Goal: Find specific page/section: Find specific page/section

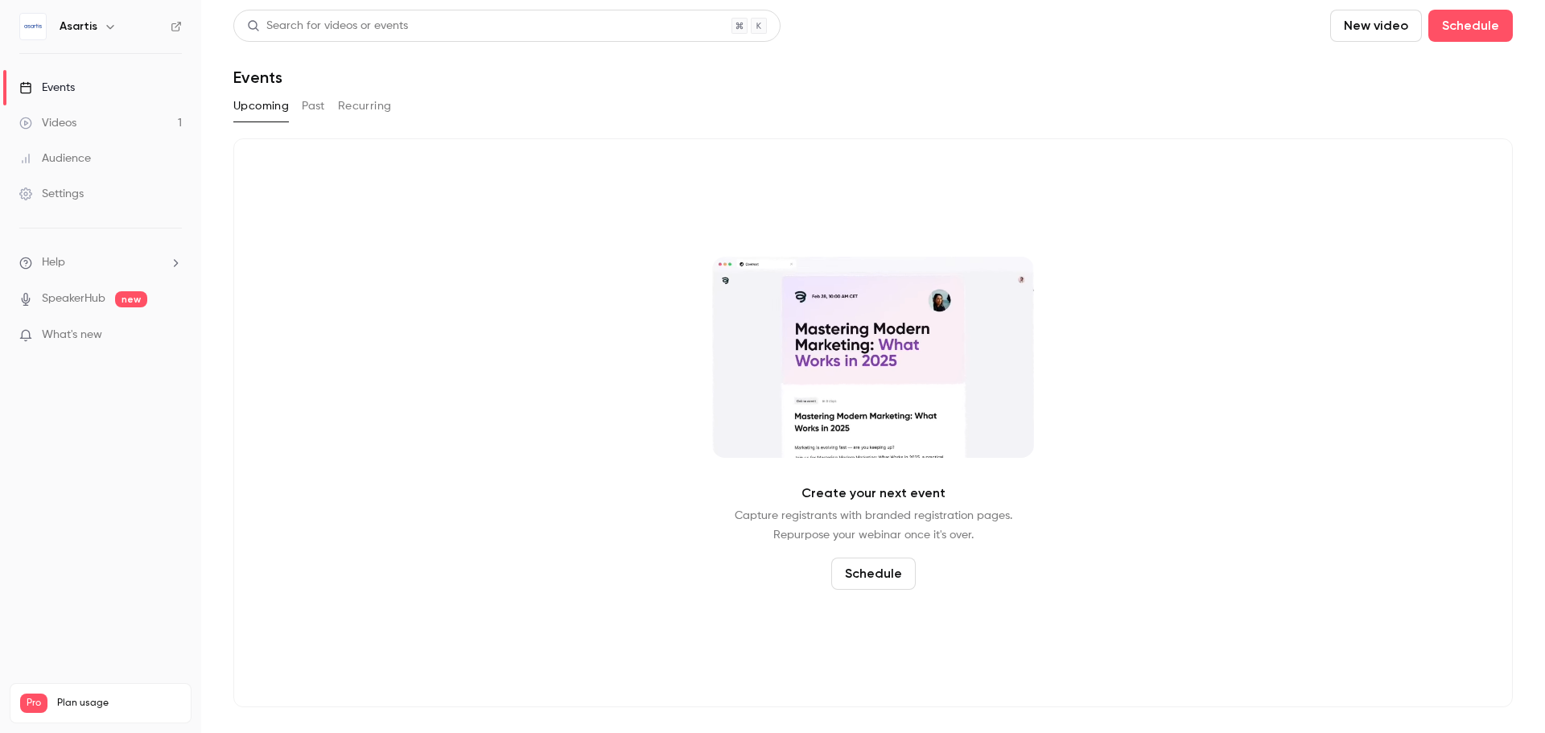
click at [309, 112] on button "Past" at bounding box center [313, 106] width 23 height 26
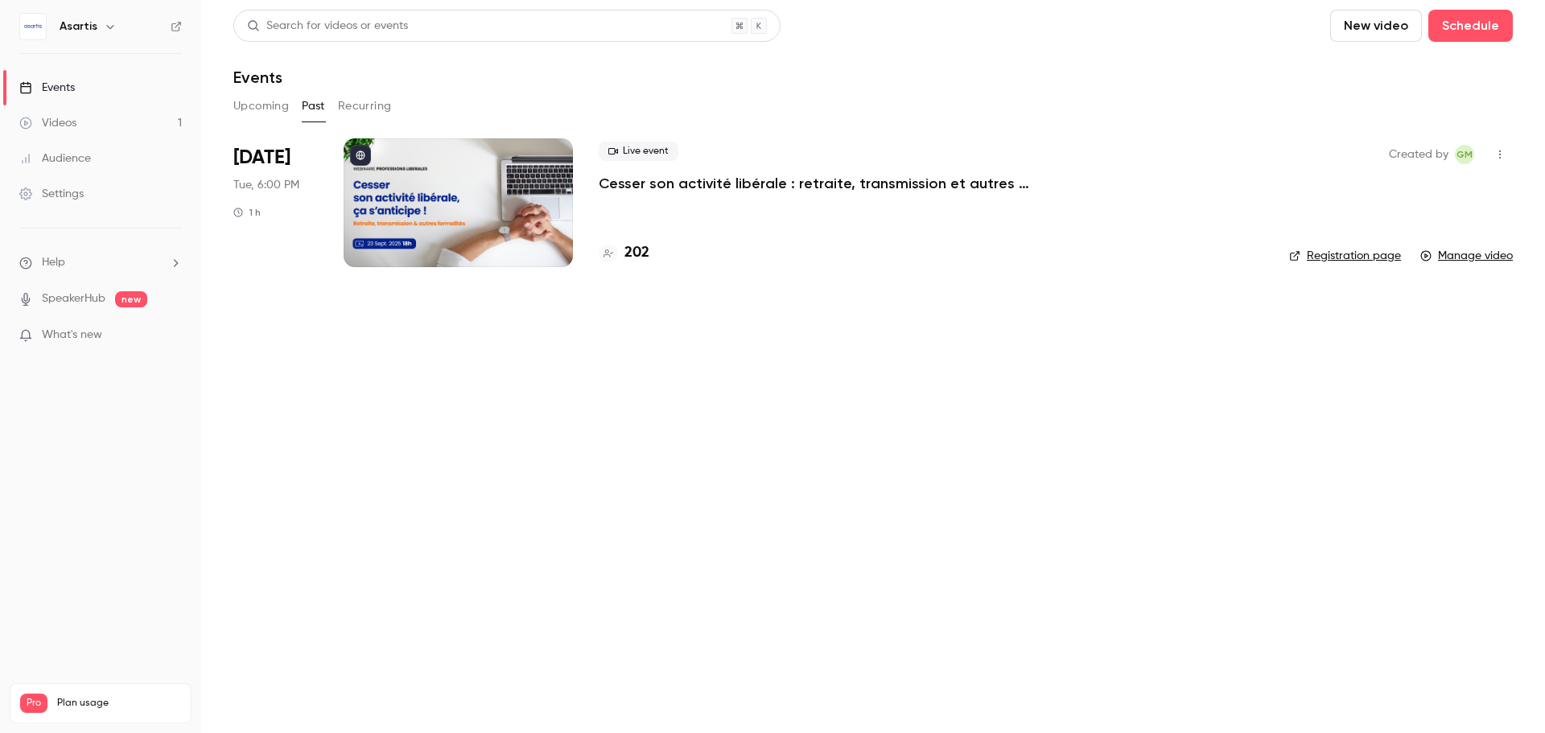
click at [649, 181] on p "Cesser son activité libérale : retraite, transmission et autres formalités... ç…" at bounding box center [840, 183] width 483 height 19
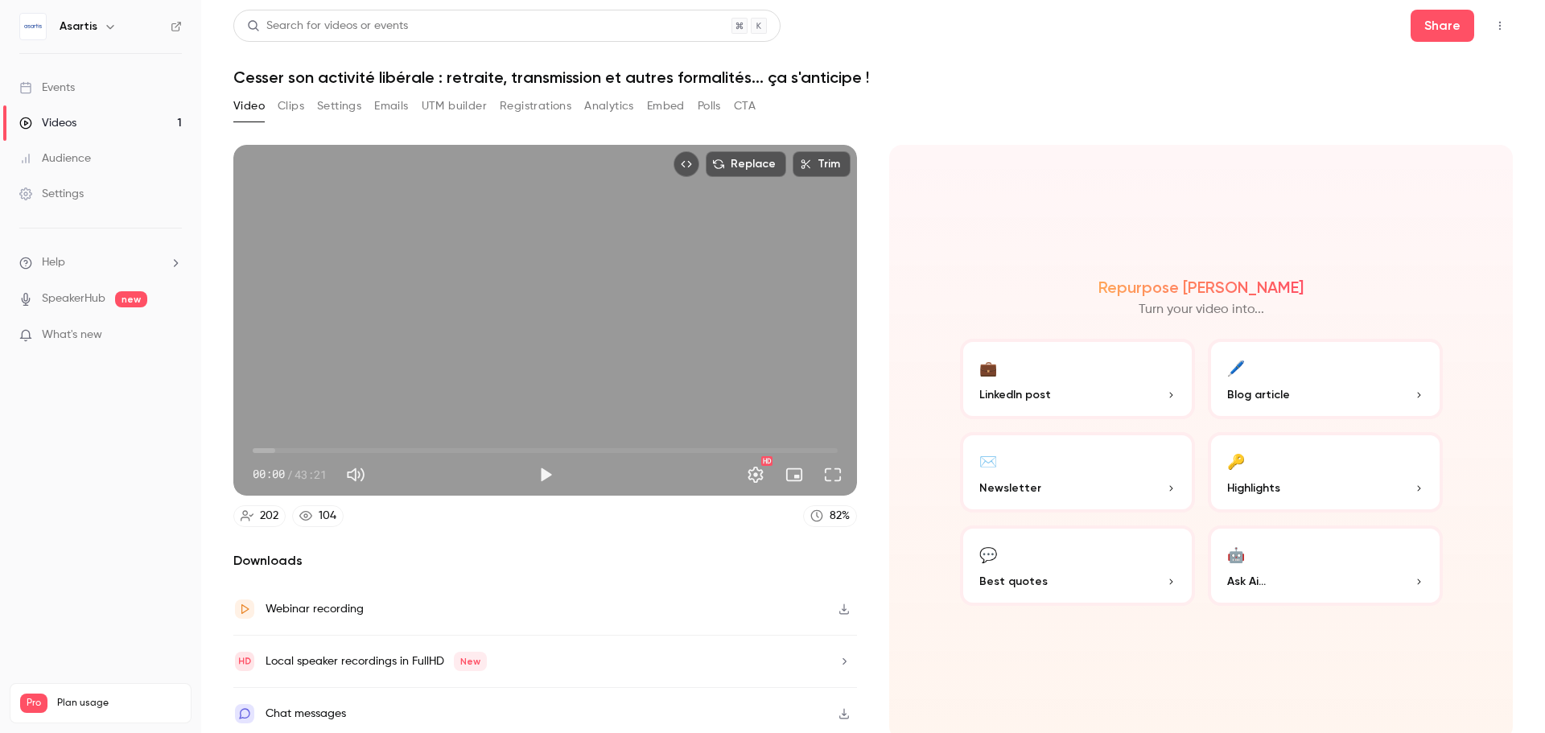
click at [474, 596] on div "Webinar recording" at bounding box center [545, 610] width 624 height 52
click at [517, 107] on button "Registrations" at bounding box center [536, 106] width 72 height 26
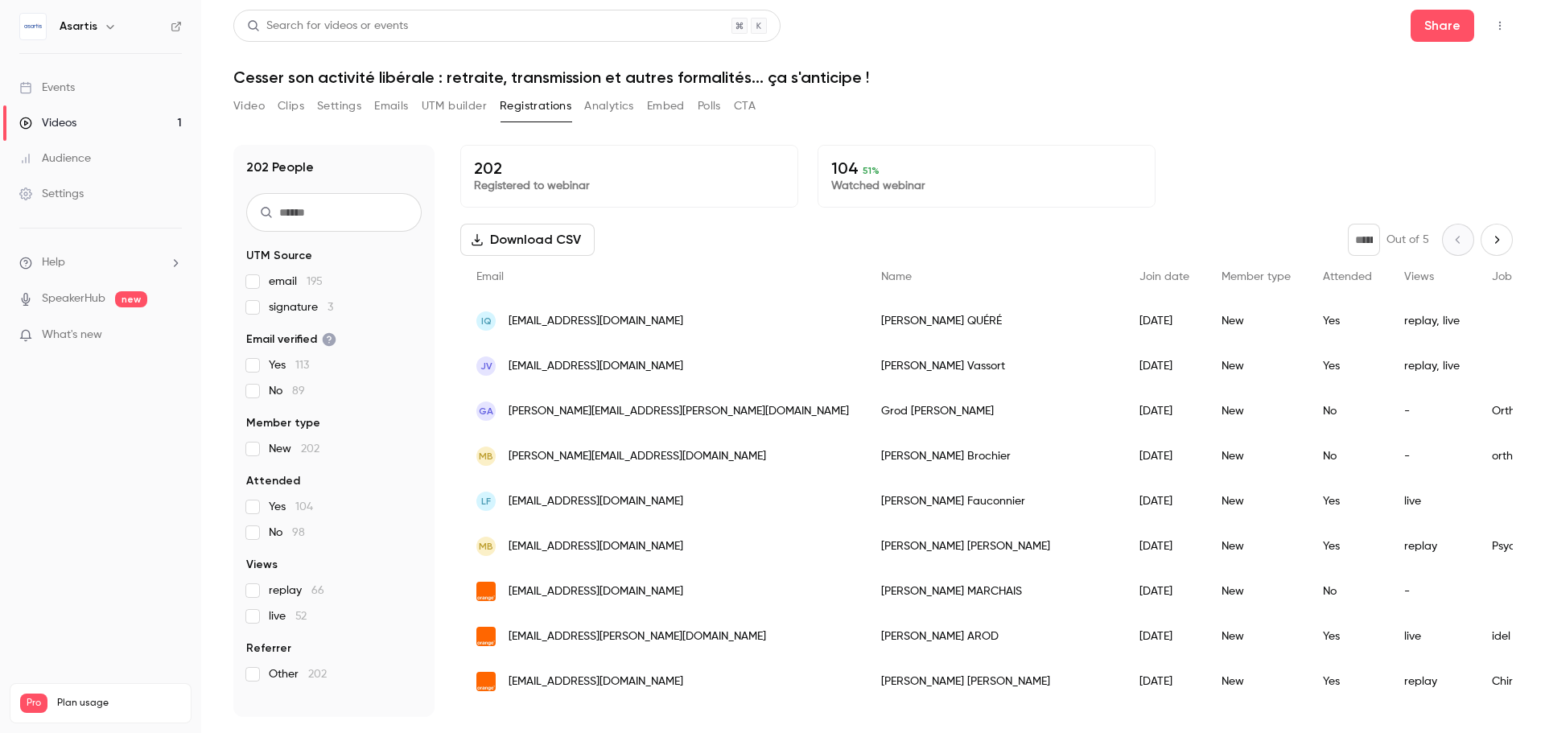
click at [253, 99] on button "Video" at bounding box center [248, 106] width 31 height 26
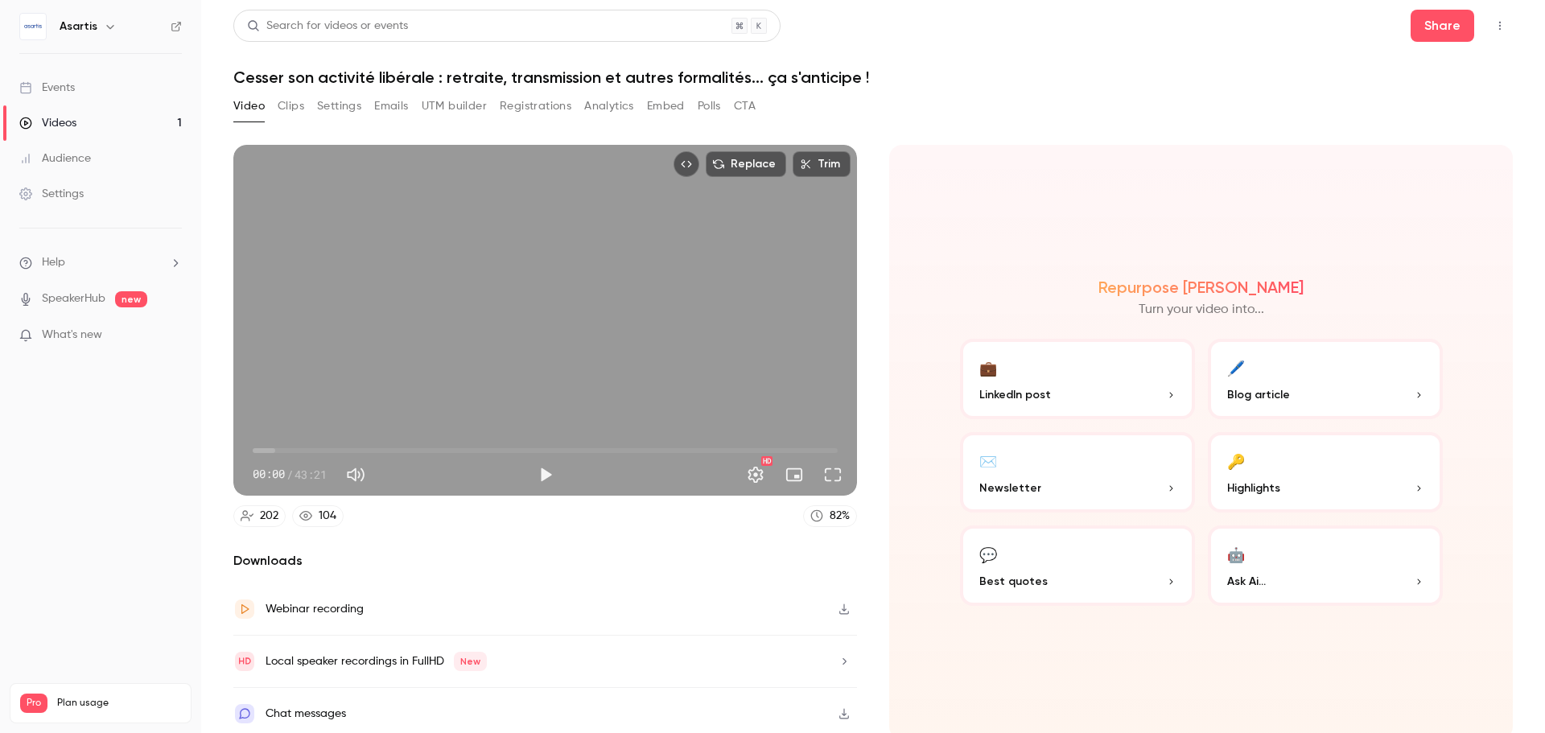
click at [384, 109] on button "Emails" at bounding box center [391, 106] width 34 height 26
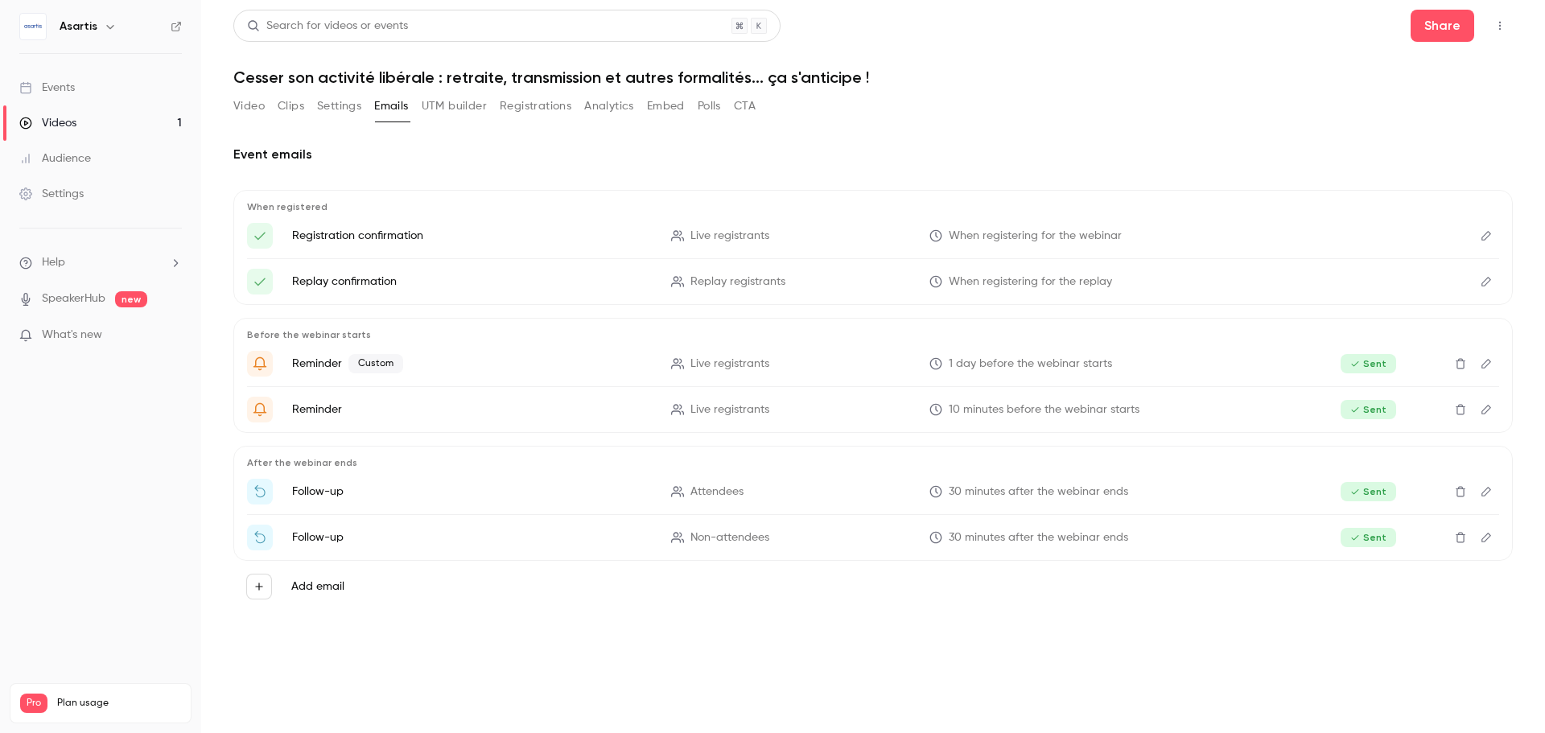
click at [1483, 490] on icon "Edit" at bounding box center [1486, 491] width 13 height 11
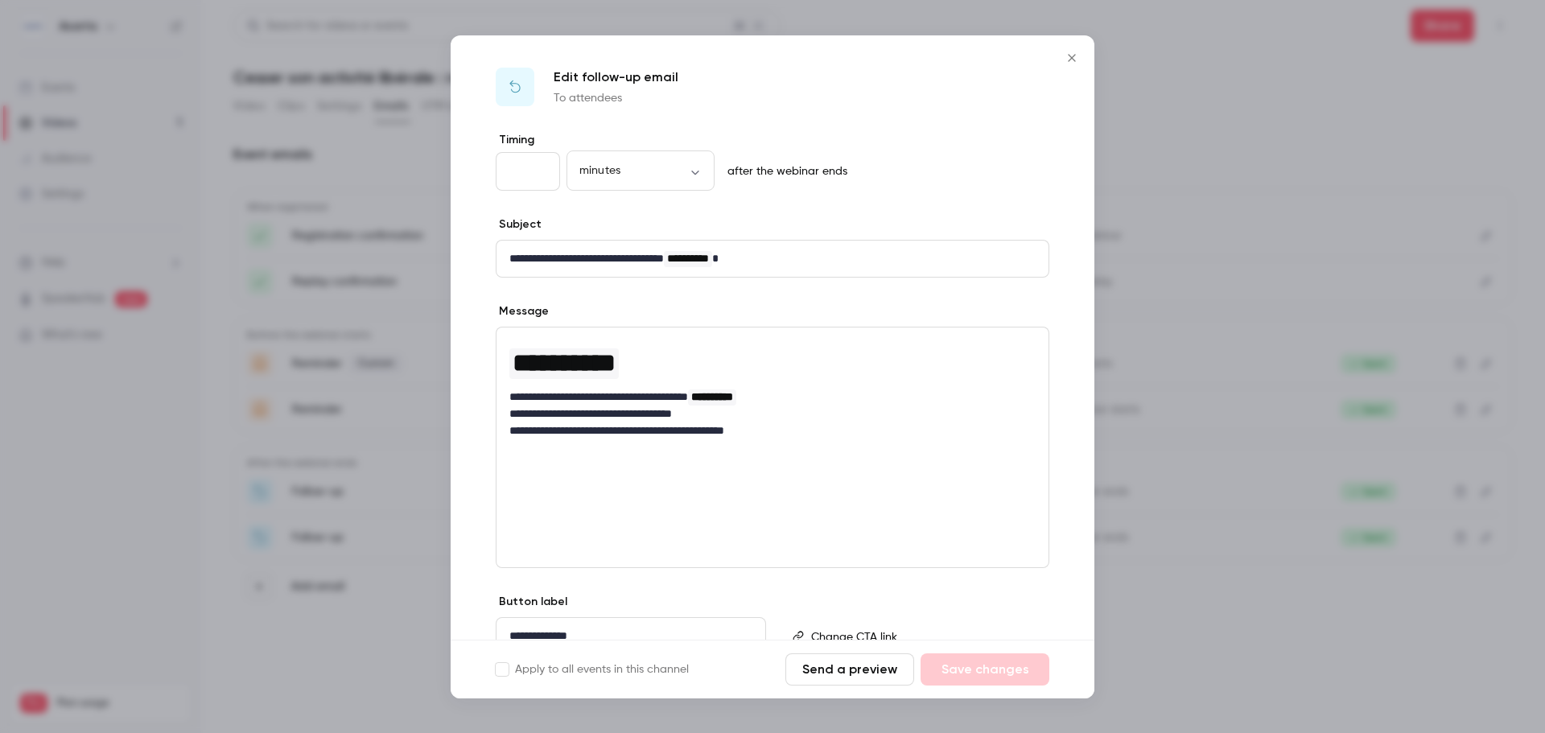
scroll to position [73, 0]
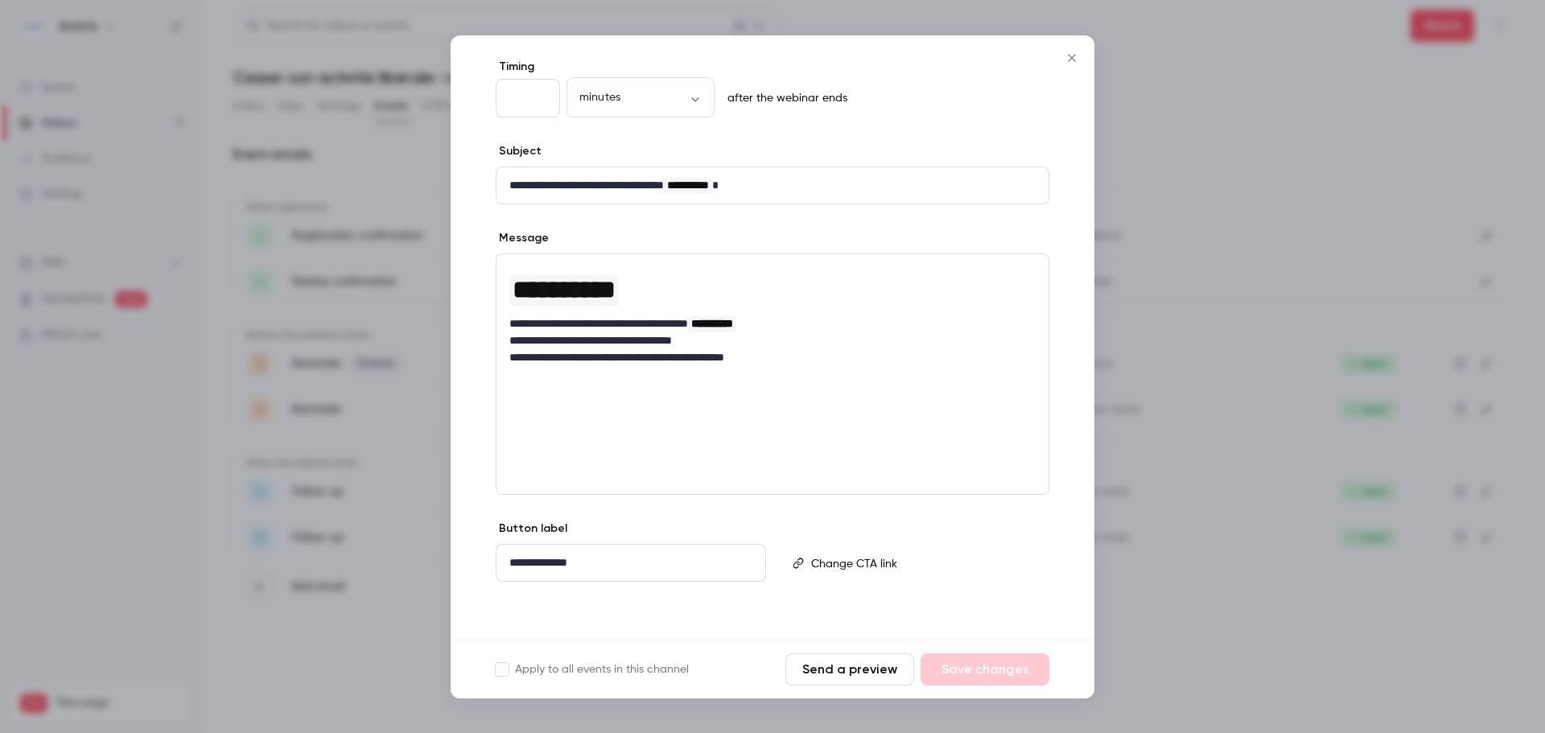
click at [1073, 65] on button "Close" at bounding box center [1072, 58] width 32 height 32
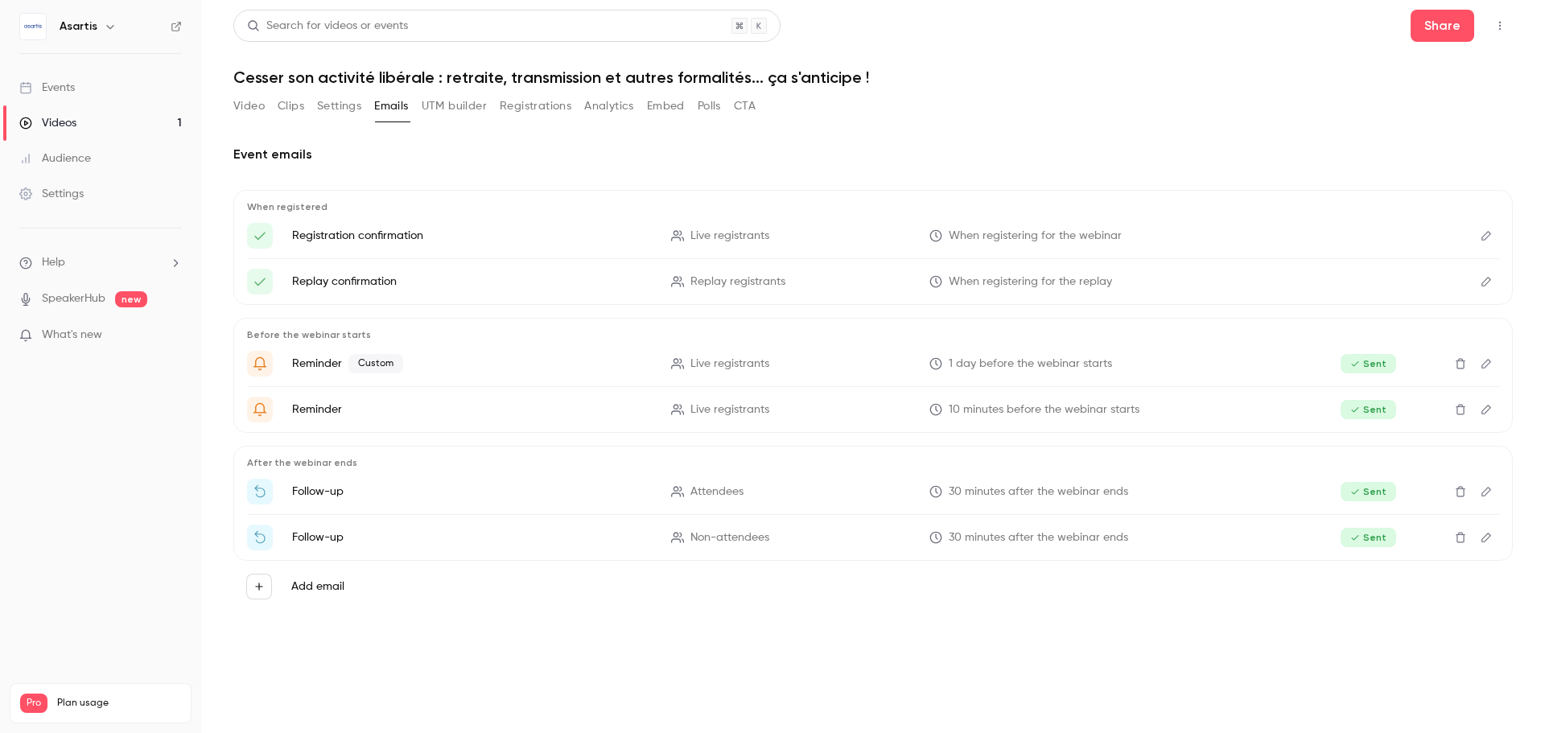
click at [93, 14] on div "Asartis" at bounding box center [100, 26] width 163 height 27
click at [87, 31] on h6 "Asartis" at bounding box center [79, 27] width 38 height 16
click at [109, 35] on button "button" at bounding box center [110, 26] width 19 height 19
click at [1497, 15] on div at bounding box center [772, 366] width 1545 height 733
click at [1501, 27] on icon "Top Bar Actions" at bounding box center [1500, 25] width 13 height 11
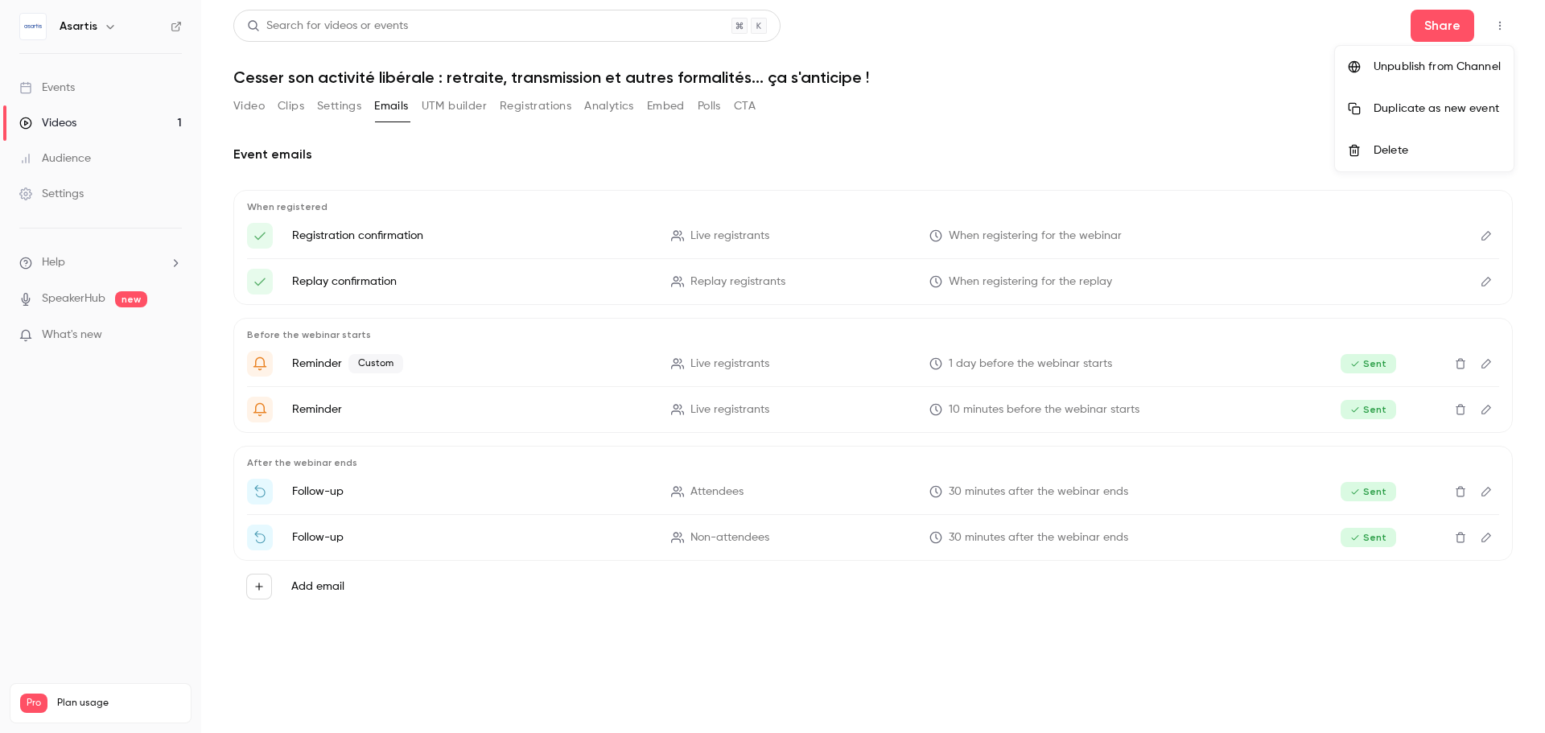
click at [179, 22] on div at bounding box center [772, 366] width 1545 height 733
click at [179, 22] on icon at bounding box center [176, 26] width 11 height 11
